Goal: Information Seeking & Learning: Understand process/instructions

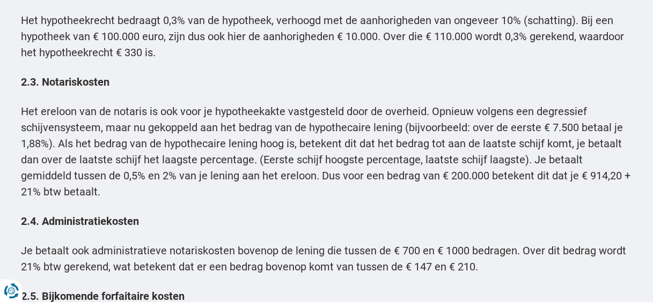
scroll to position [2182, 0]
click at [447, 226] on p "2.4. Administratiekosten" at bounding box center [326, 221] width 611 height 16
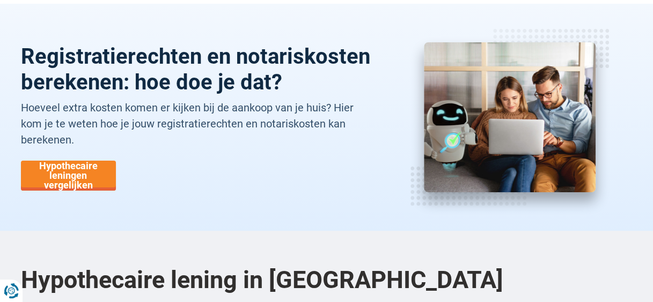
scroll to position [82, 0]
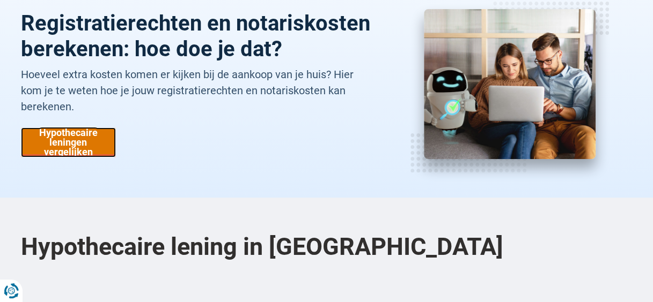
click at [72, 141] on link "Hypothecaire leningen vergelijken" at bounding box center [68, 143] width 95 height 30
